Goal: Browse casually

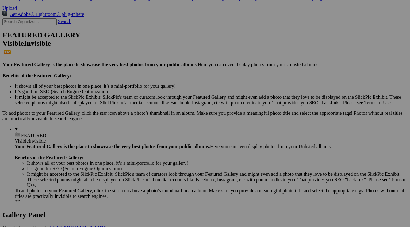
scroll to position [125, 0]
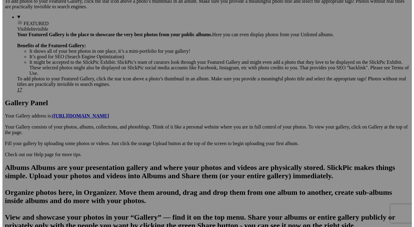
scroll to position [256, 0]
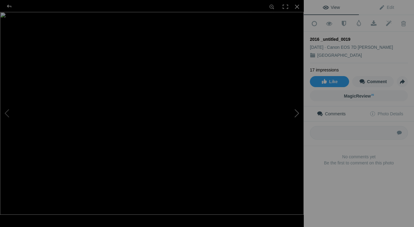
click at [297, 112] on button at bounding box center [281, 113] width 46 height 81
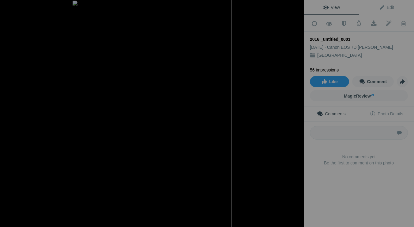
click at [297, 112] on button at bounding box center [281, 113] width 46 height 81
click at [299, 114] on button at bounding box center [281, 113] width 46 height 81
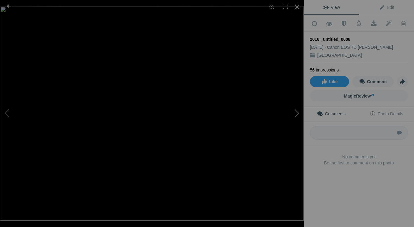
click at [299, 115] on button at bounding box center [281, 113] width 46 height 81
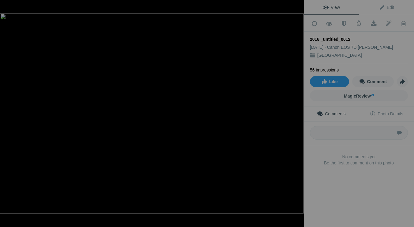
click at [299, 115] on button at bounding box center [281, 113] width 46 height 81
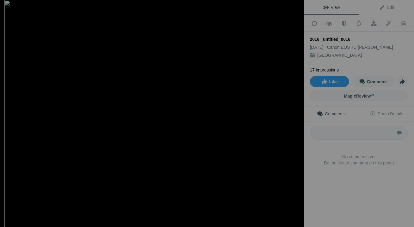
click at [299, 115] on button at bounding box center [281, 113] width 46 height 81
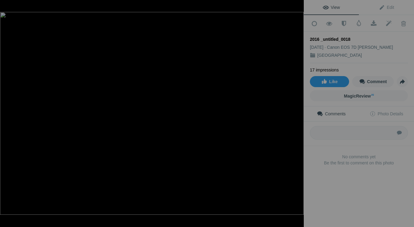
click at [299, 115] on button at bounding box center [281, 113] width 46 height 81
